Goal: Task Accomplishment & Management: Use online tool/utility

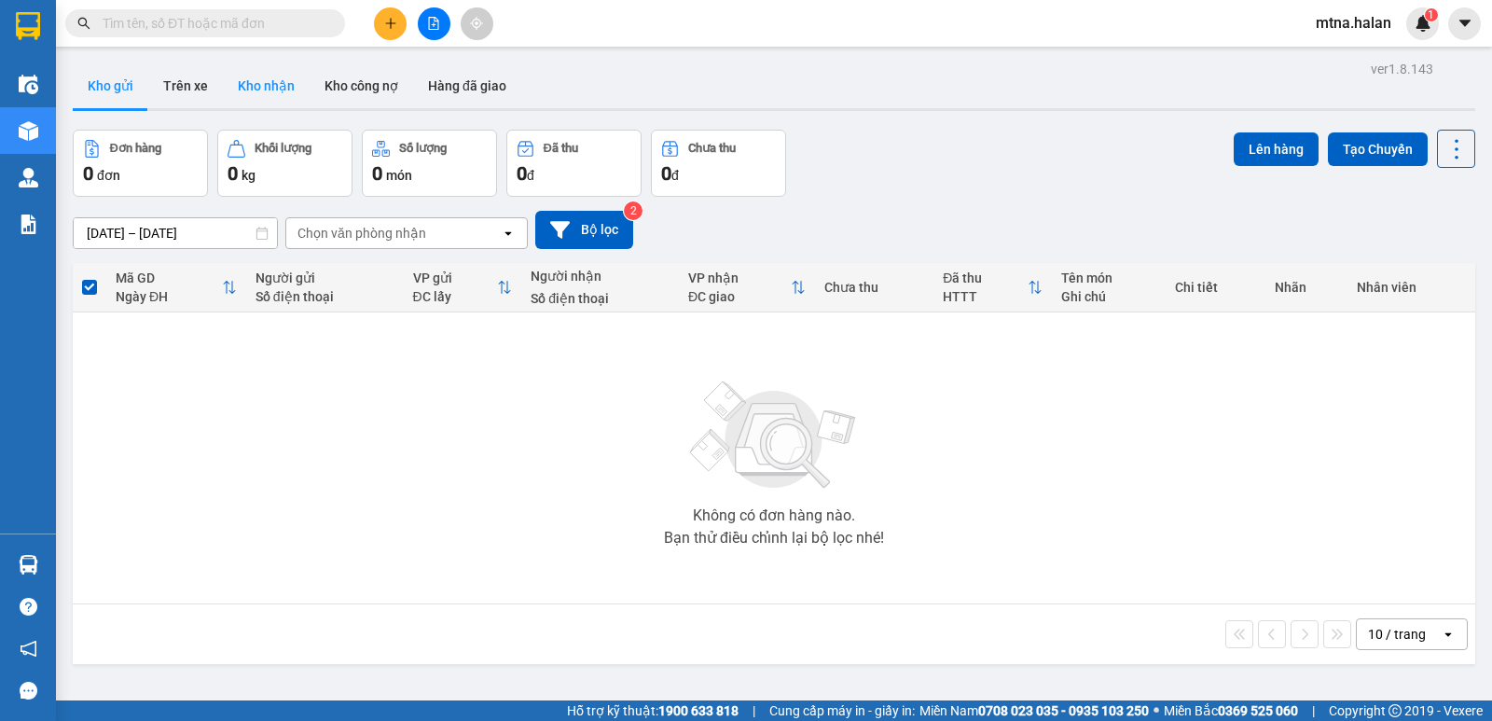
click at [269, 85] on button "Kho nhận" at bounding box center [266, 85] width 87 height 45
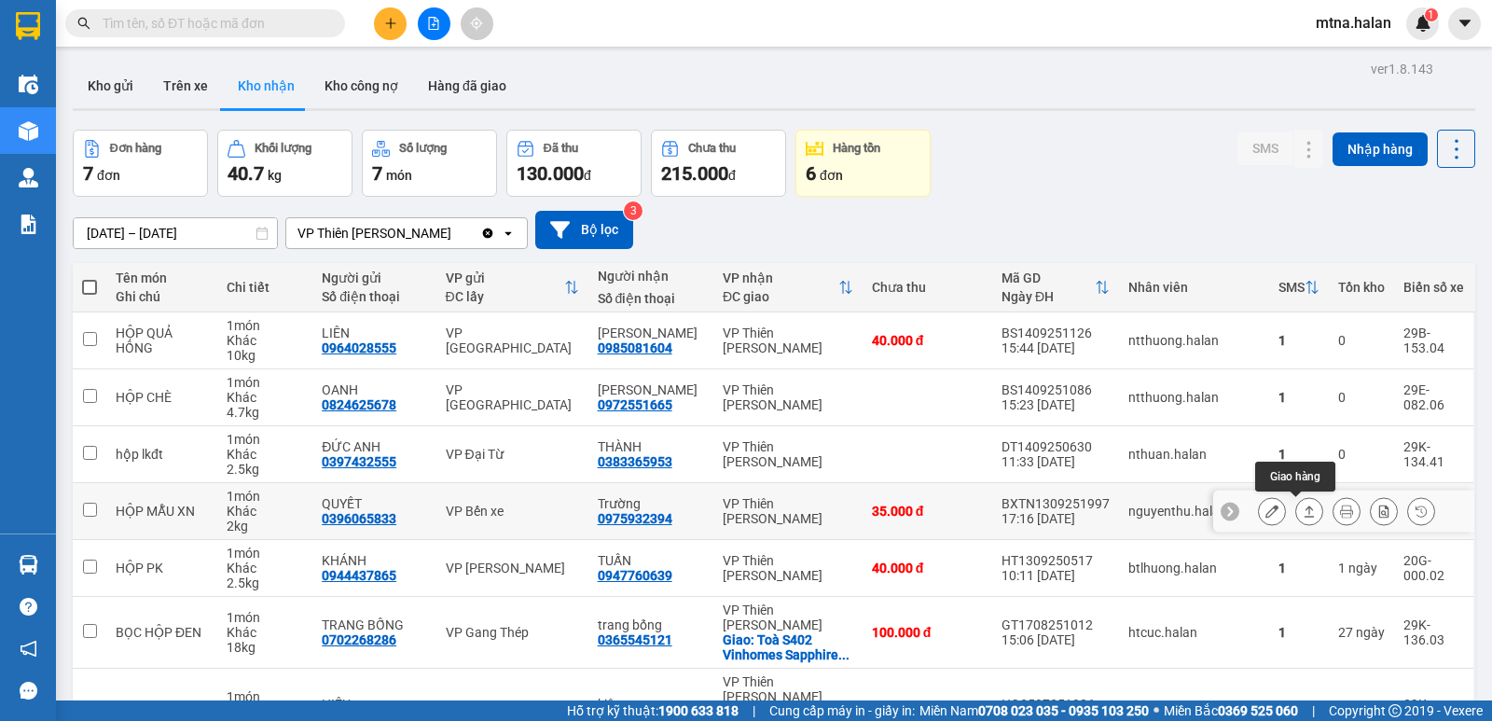
click at [1303, 506] on icon at bounding box center [1309, 511] width 13 height 13
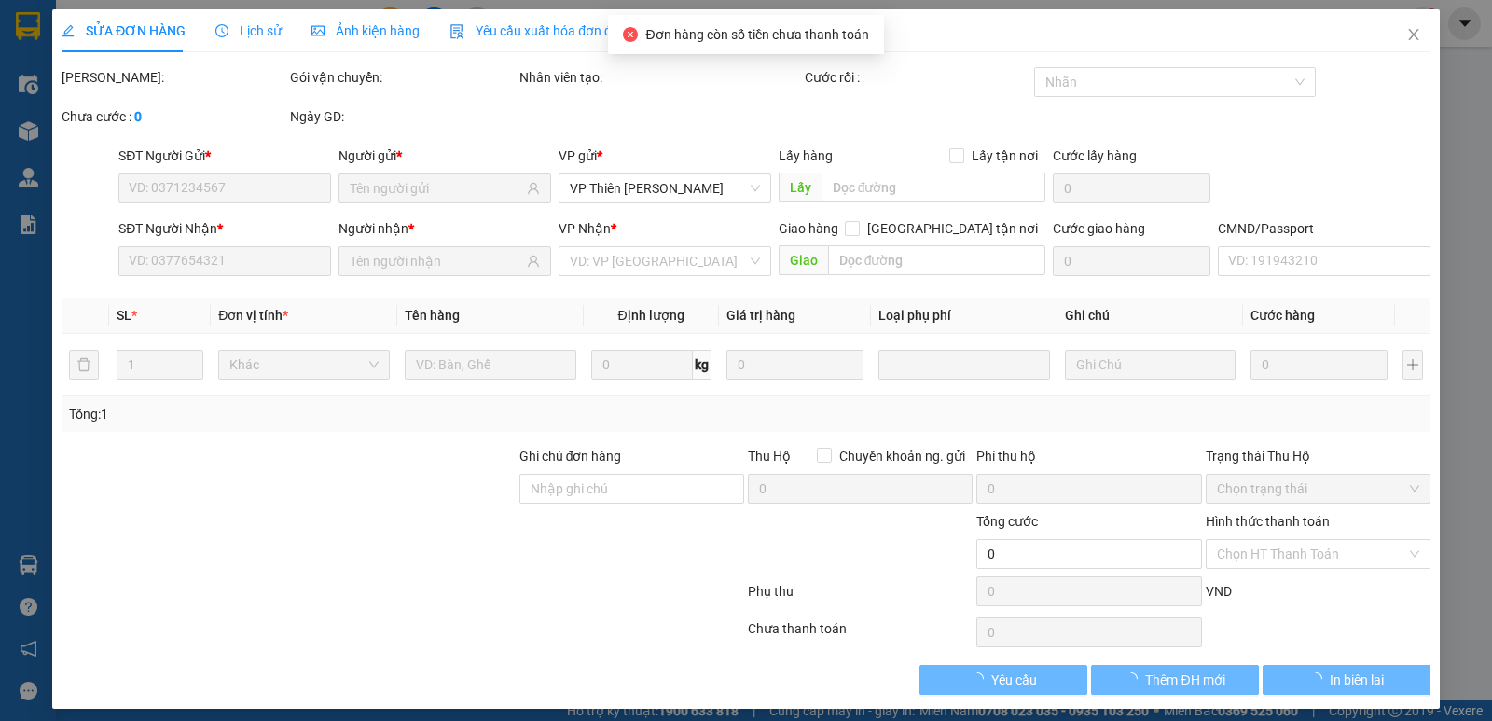
type input "0396065833"
type input "QUYẾT"
type input "0975932394"
type input "Trường"
type input "35.000"
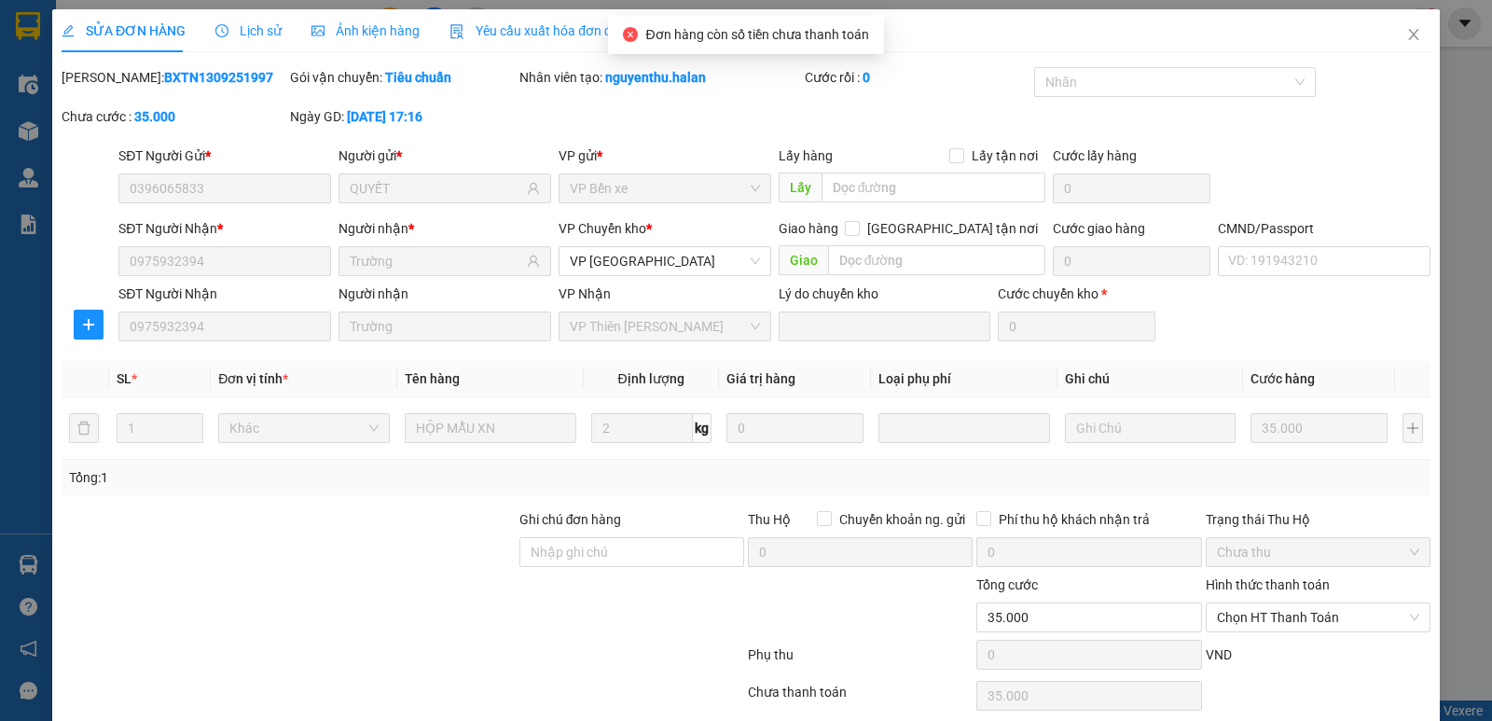
scroll to position [74, 0]
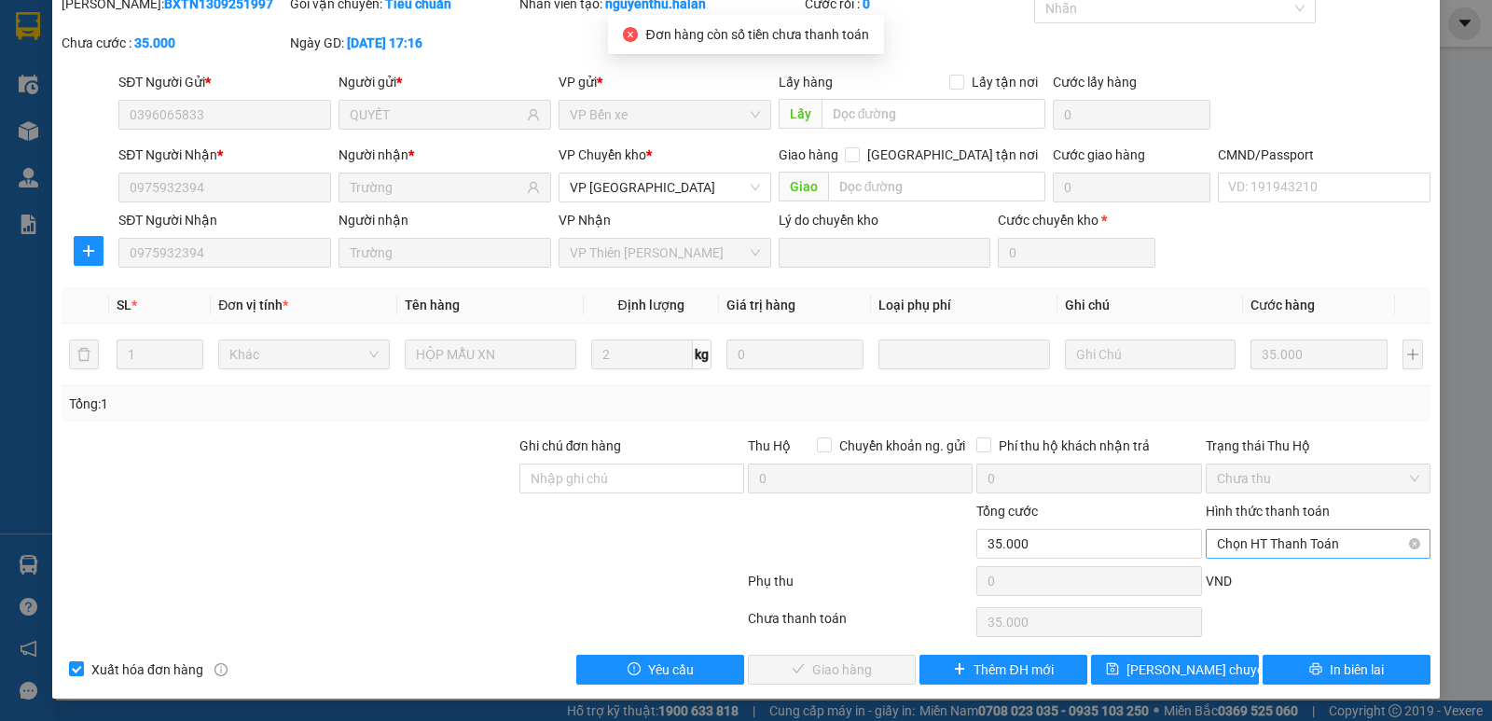
click at [1299, 540] on span "Chọn HT Thanh Toán" at bounding box center [1318, 544] width 202 height 28
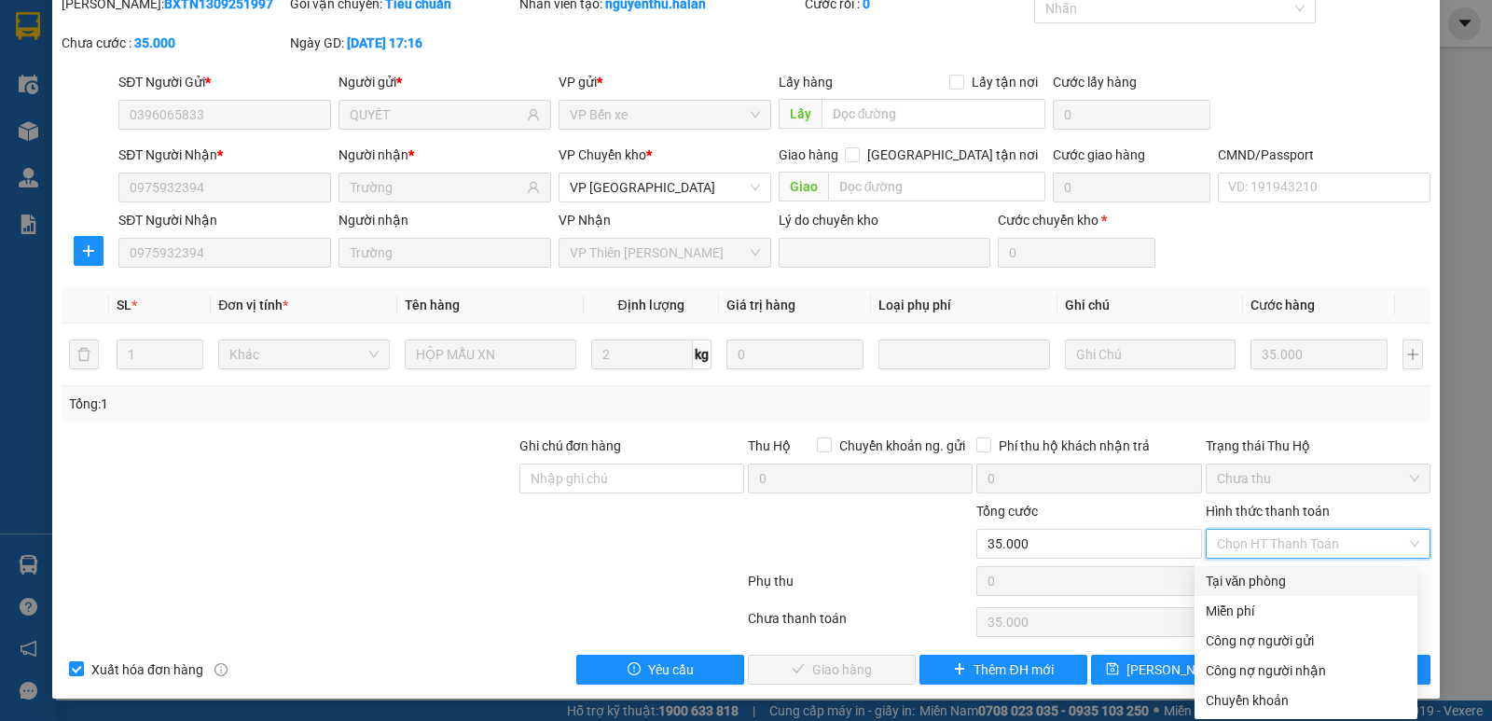
click at [1261, 579] on div "Tại văn phòng" at bounding box center [1306, 581] width 201 height 21
type input "0"
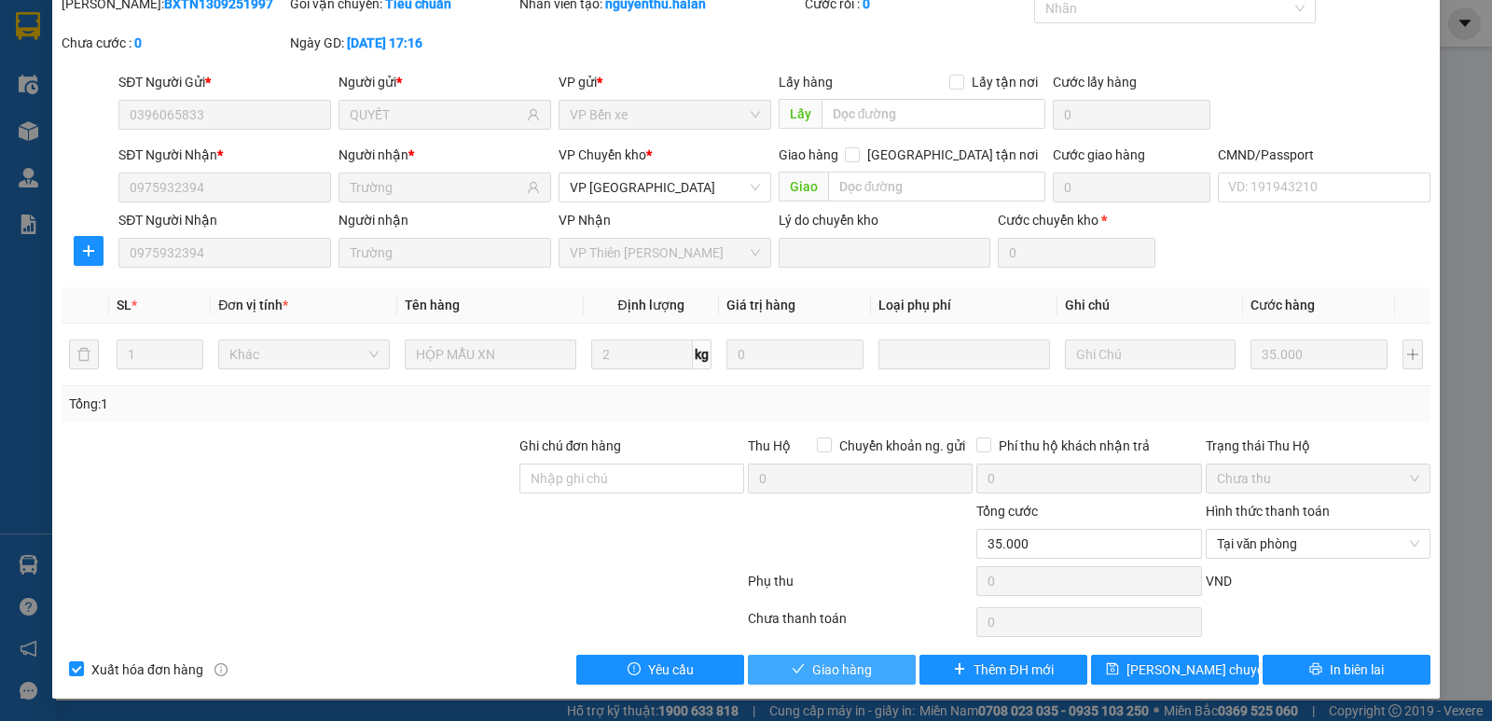
click at [839, 663] on span "Giao hàng" at bounding box center [842, 669] width 60 height 21
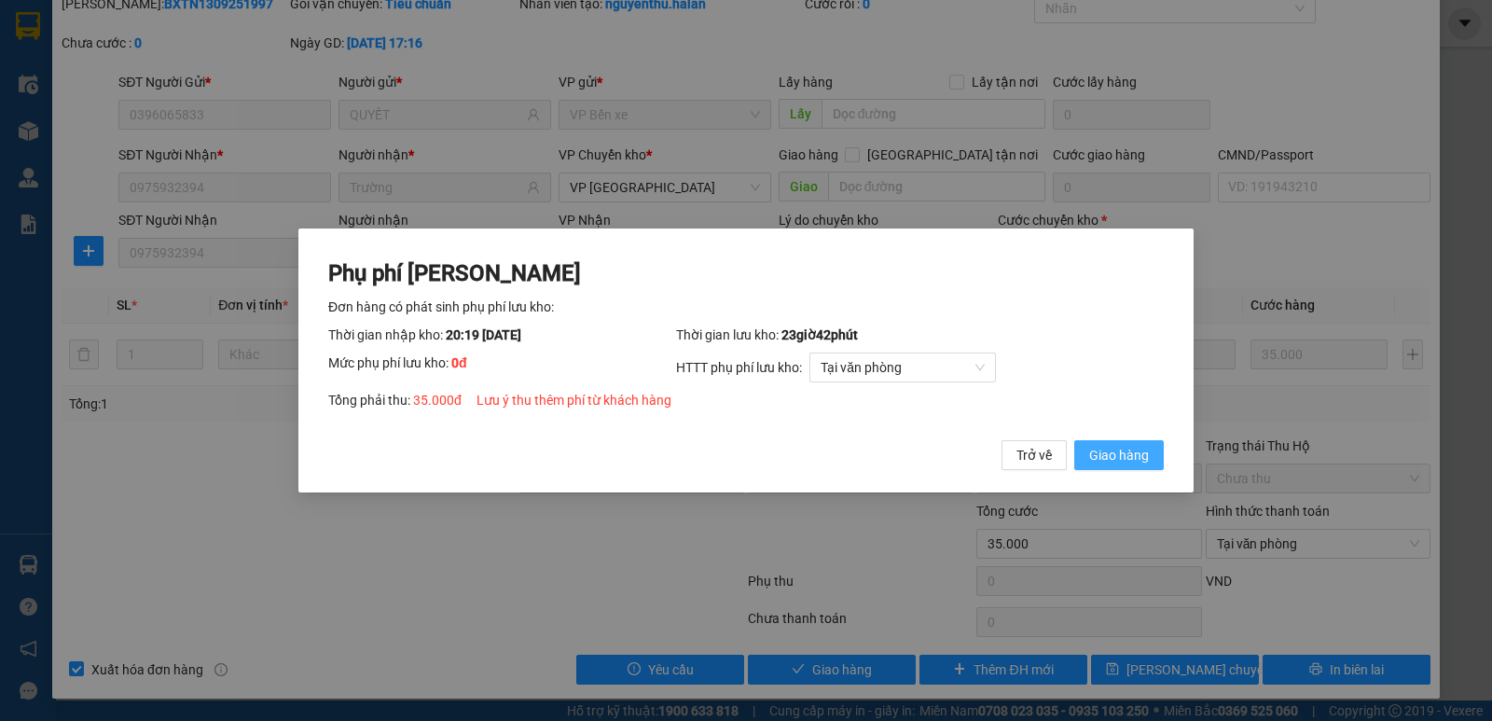
click at [1125, 454] on span "Giao hàng" at bounding box center [1119, 455] width 60 height 21
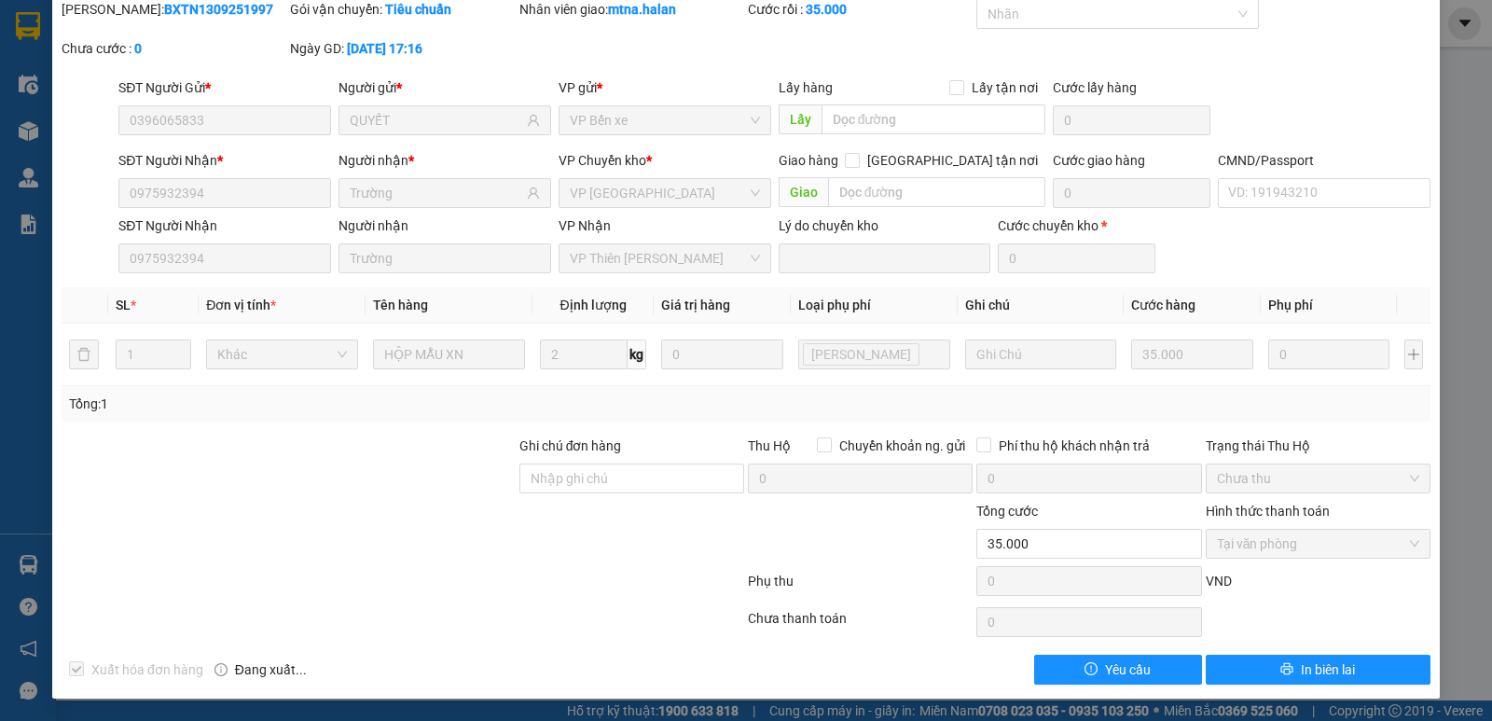
scroll to position [0, 0]
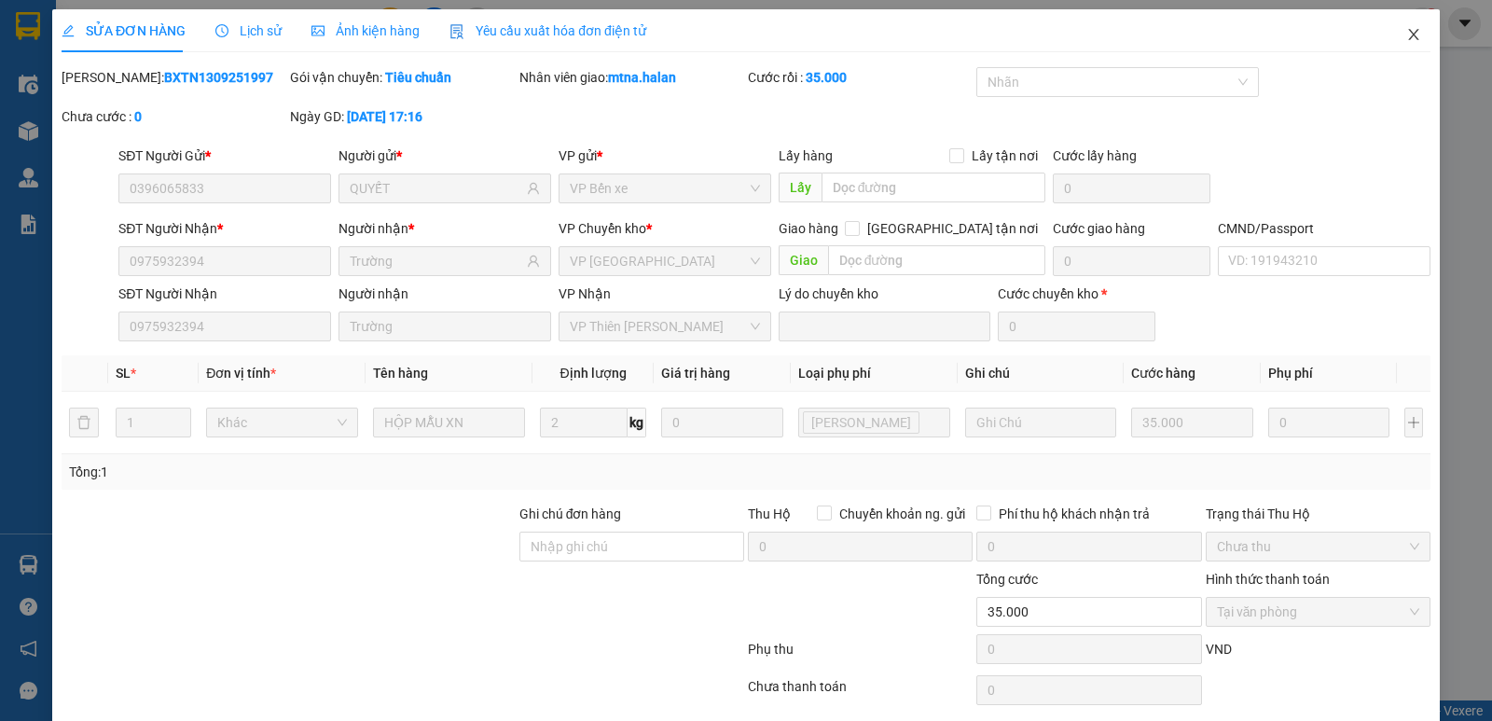
click at [1406, 31] on icon "close" at bounding box center [1413, 34] width 15 height 15
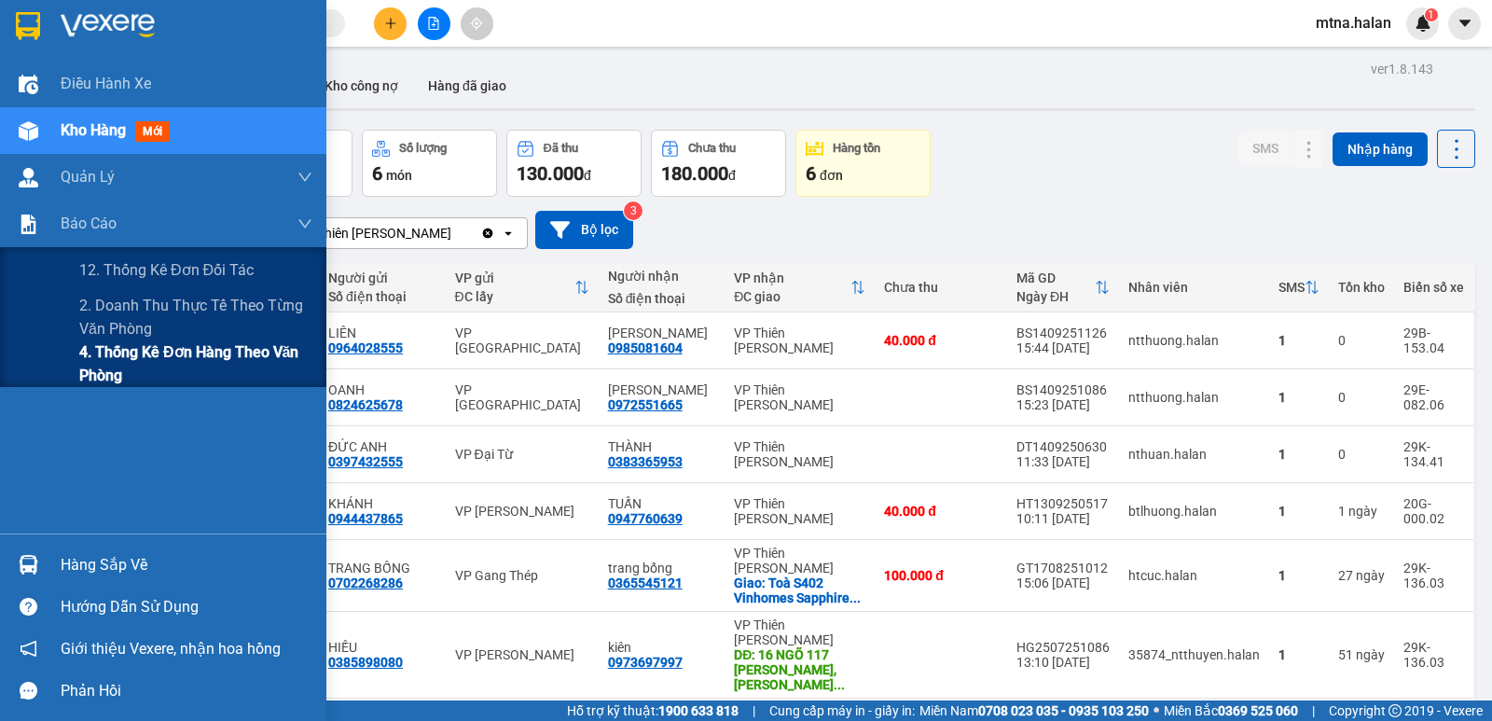
click at [125, 365] on span "4. Thống kê đơn hàng theo văn phòng" at bounding box center [195, 363] width 233 height 47
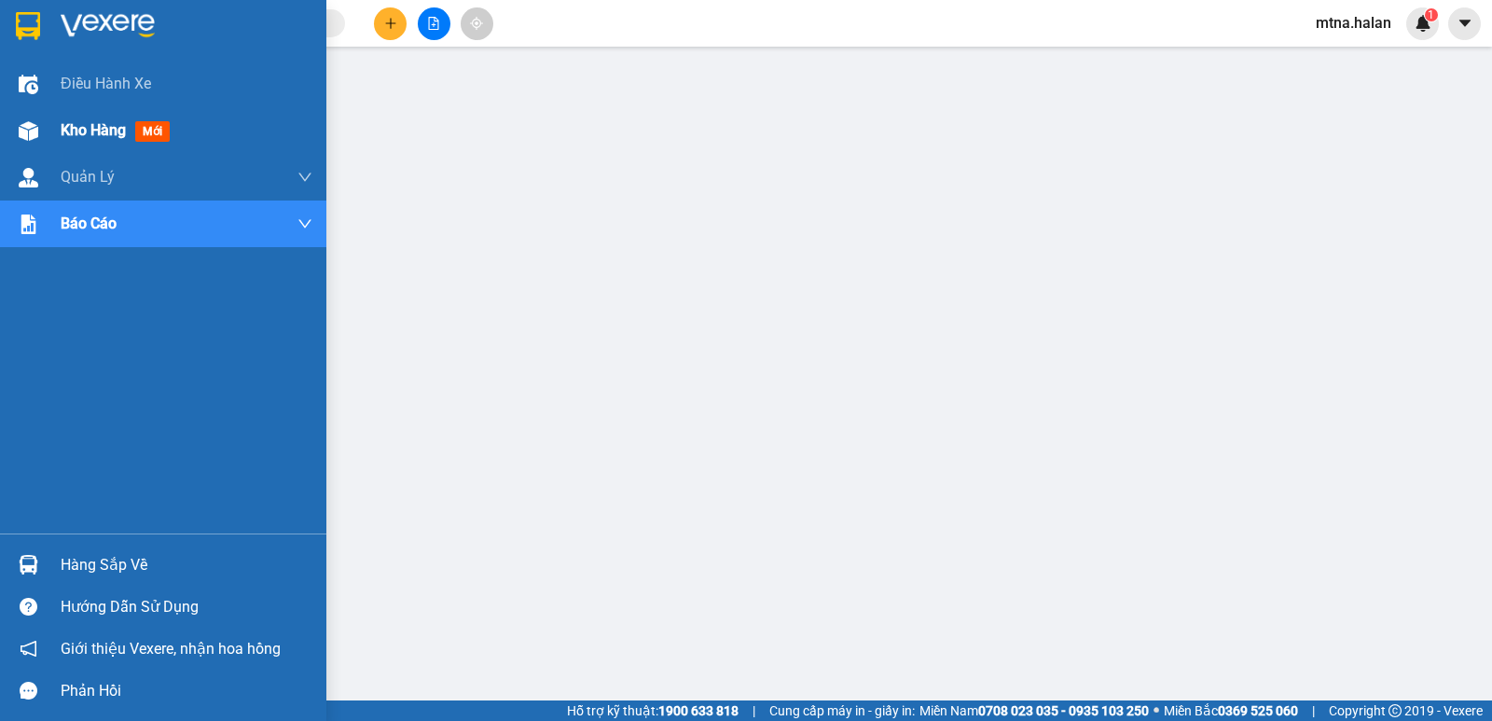
click at [27, 126] on img at bounding box center [29, 131] width 20 height 20
